Goal: Browse casually

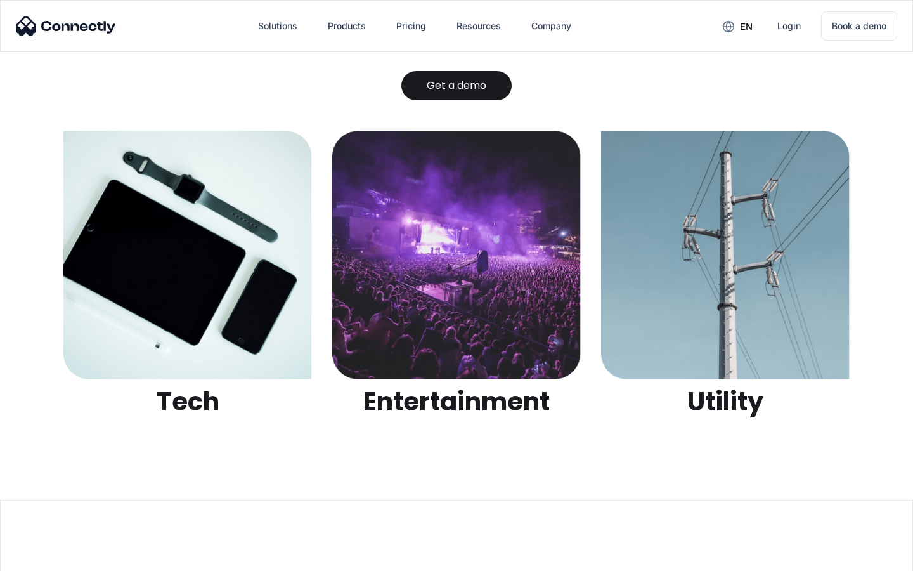
scroll to position [4002, 0]
